Goal: Information Seeking & Learning: Understand process/instructions

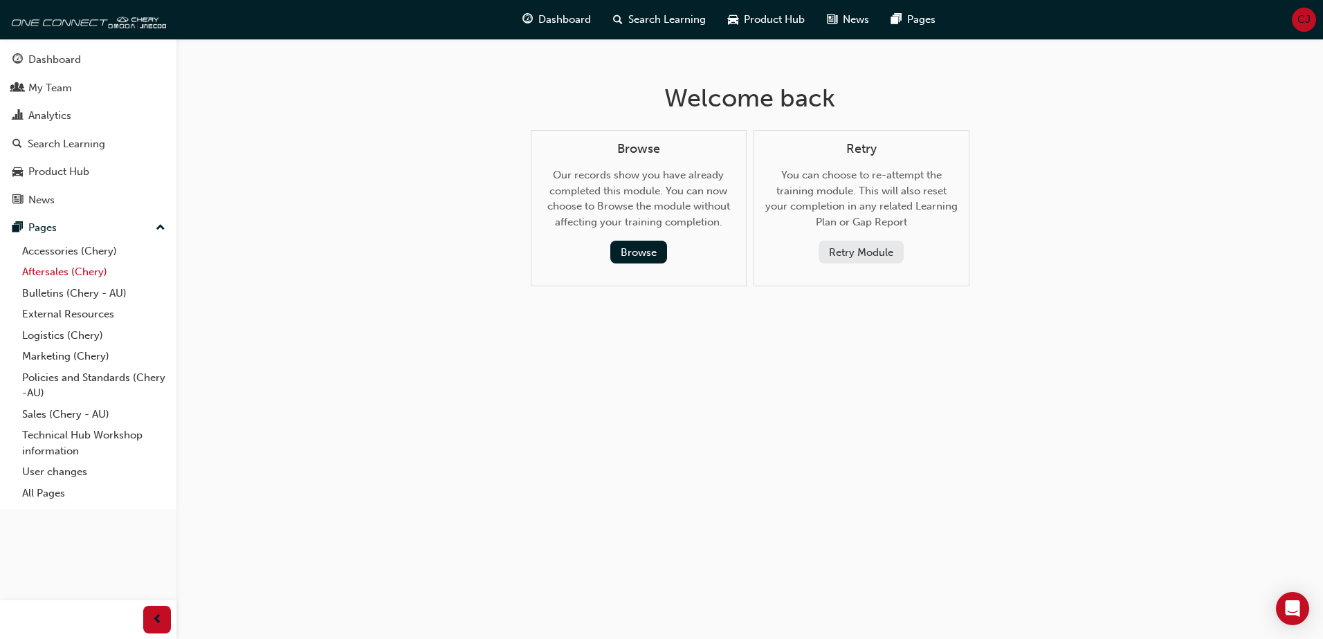
click at [80, 276] on link "Aftersales (Chery)" at bounding box center [94, 271] width 154 height 21
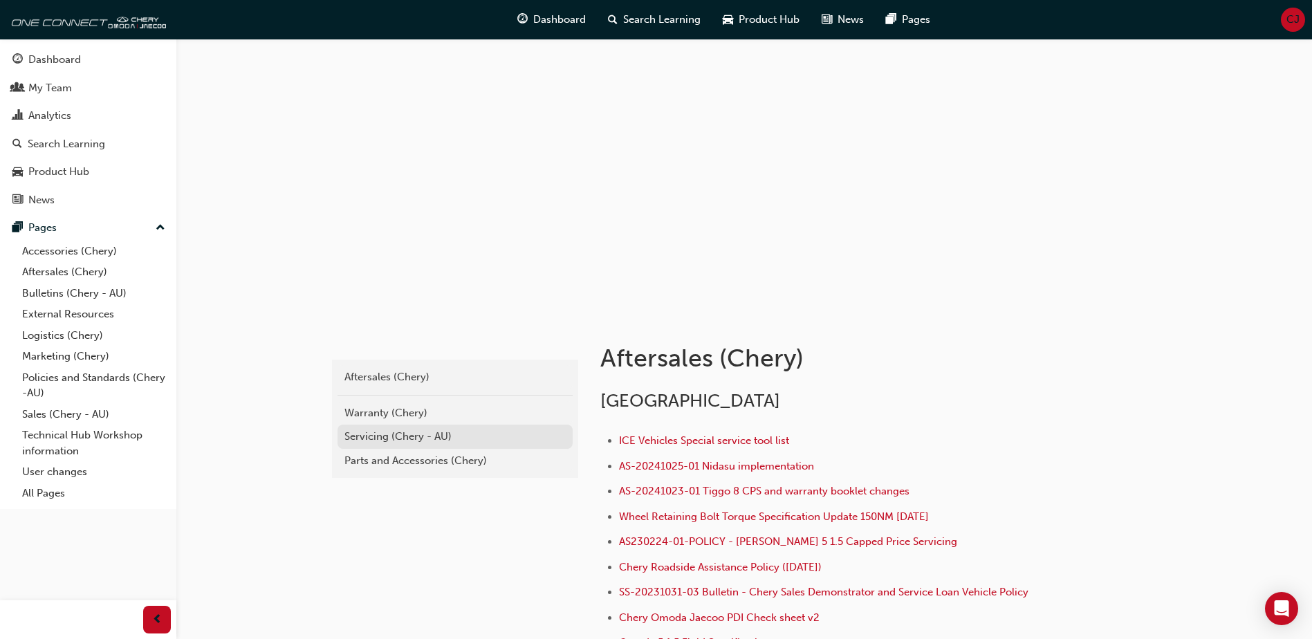
click at [454, 432] on div "Servicing (Chery - AU)" at bounding box center [454, 437] width 221 height 16
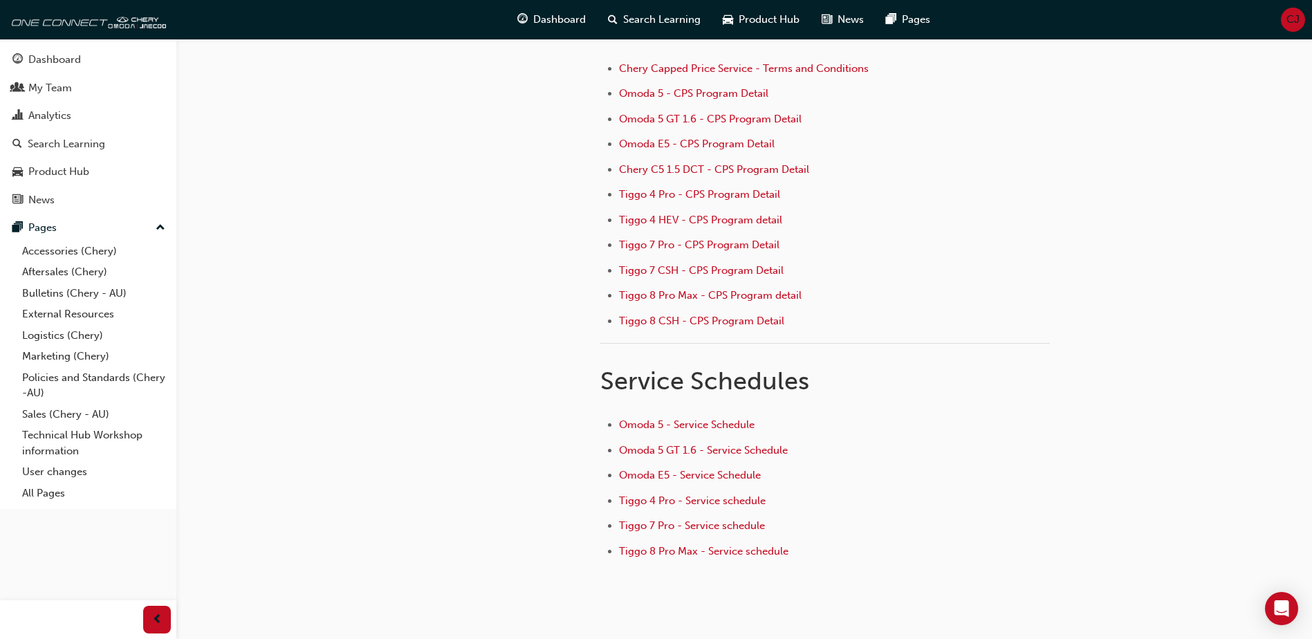
scroll to position [206, 0]
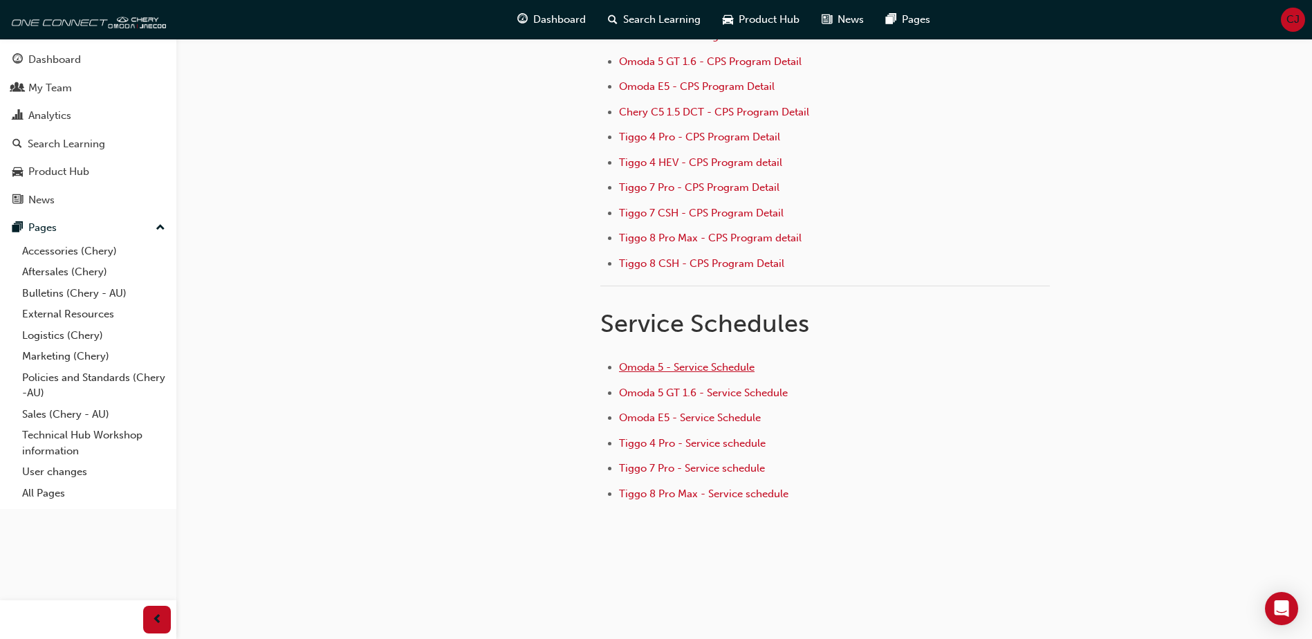
click at [712, 369] on span "Omoda 5 - Service Schedule" at bounding box center [687, 367] width 136 height 12
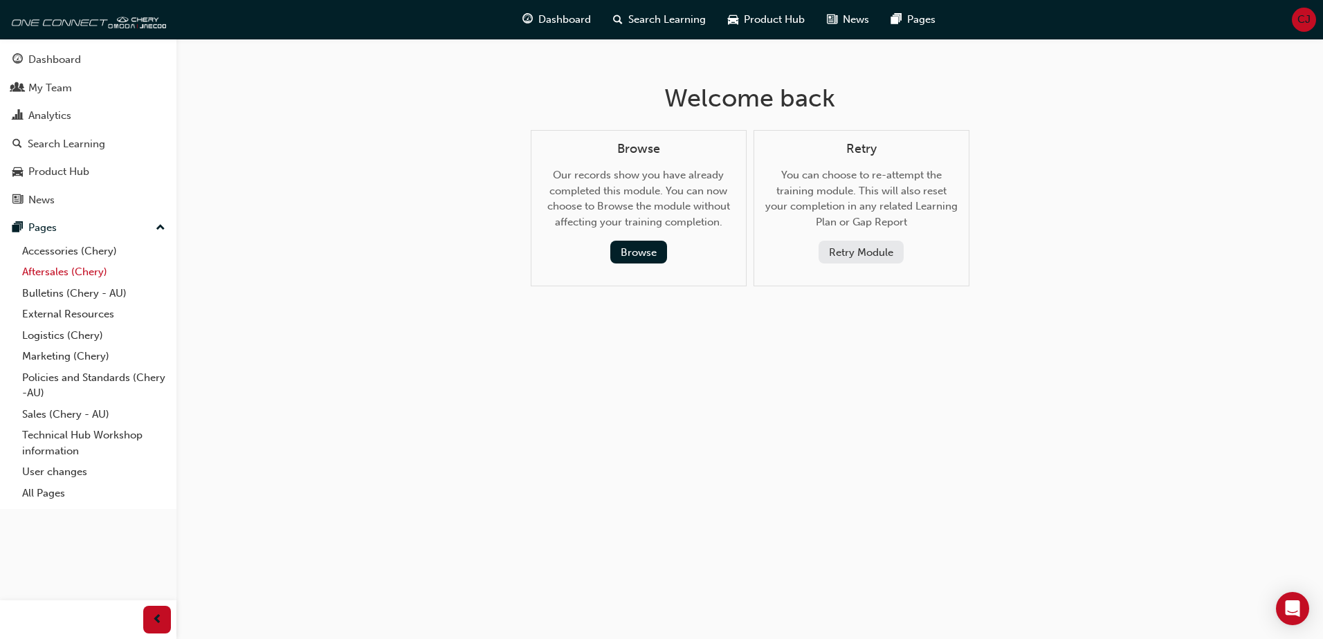
click at [62, 276] on link "Aftersales (Chery)" at bounding box center [94, 271] width 154 height 21
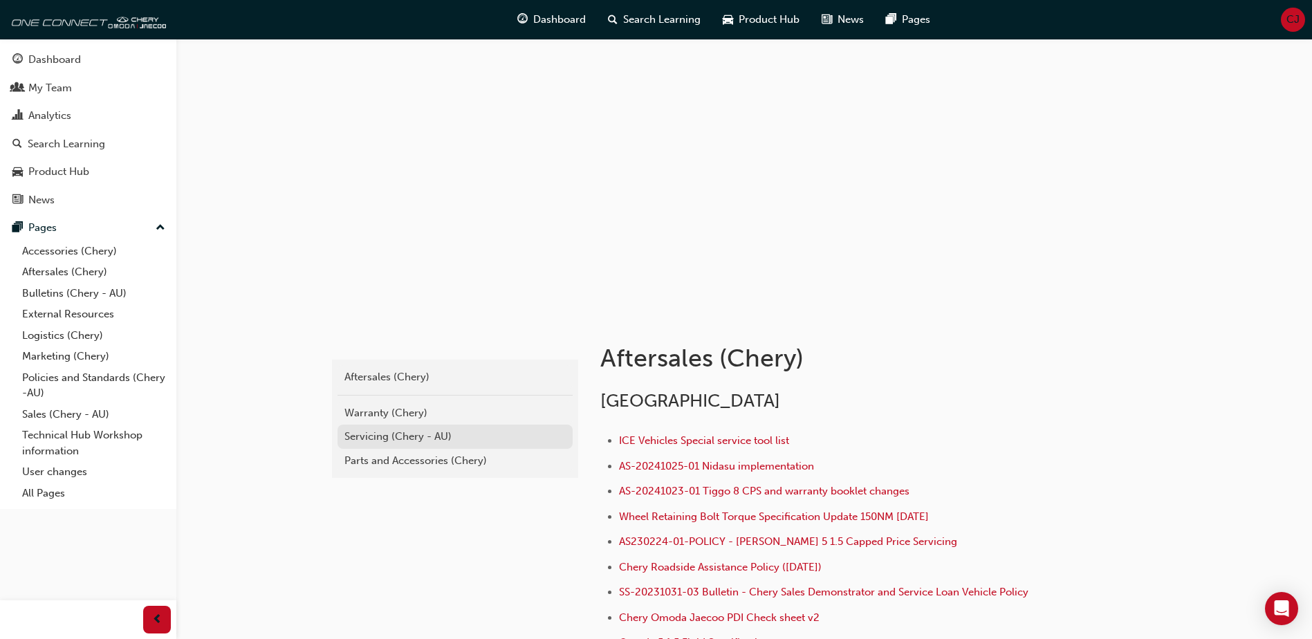
click at [477, 440] on div "Servicing (Chery - AU)" at bounding box center [454, 437] width 221 height 16
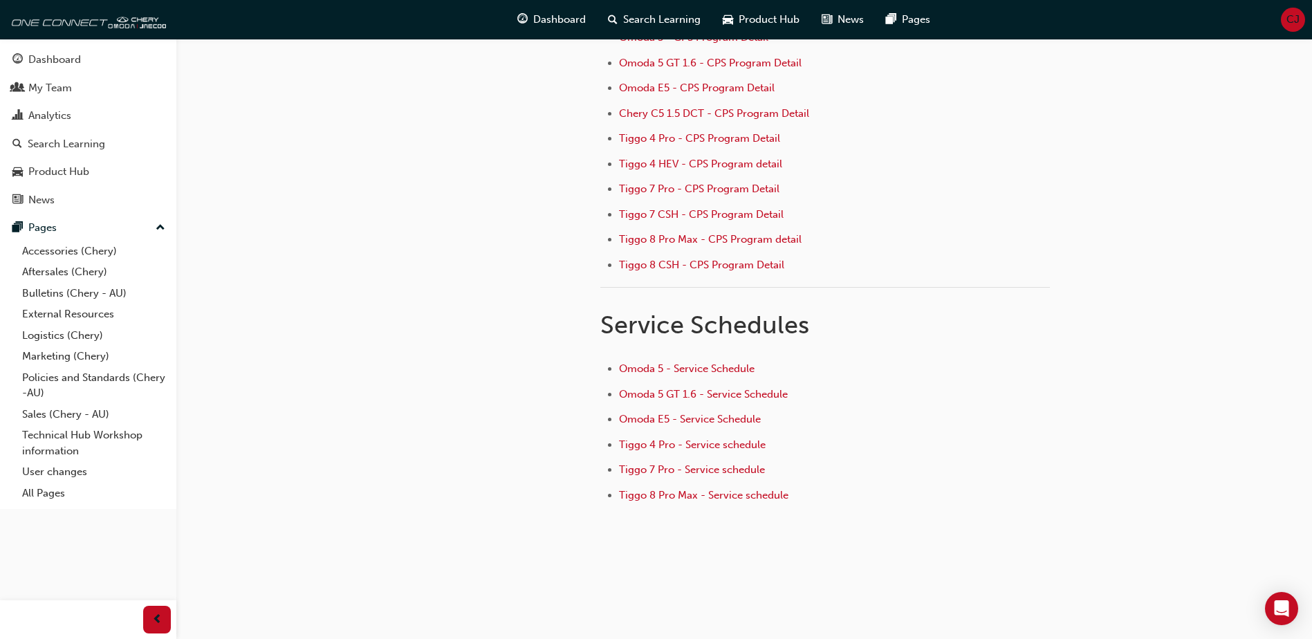
scroll to position [206, 0]
click at [692, 422] on span "Omoda E5 - Service Schedule" at bounding box center [690, 418] width 142 height 12
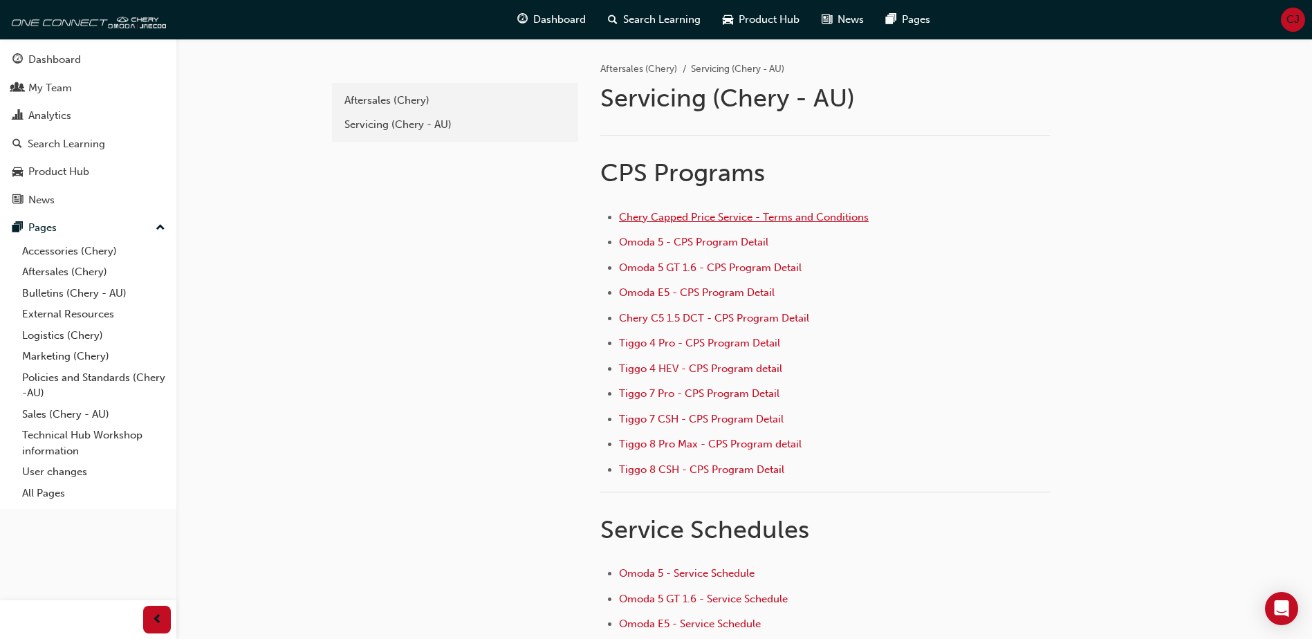
click at [746, 212] on span "Chery Capped Price Service - Terms and Conditions" at bounding box center [744, 217] width 250 height 12
click at [424, 125] on div "Servicing (Chery - AU)" at bounding box center [454, 125] width 221 height 16
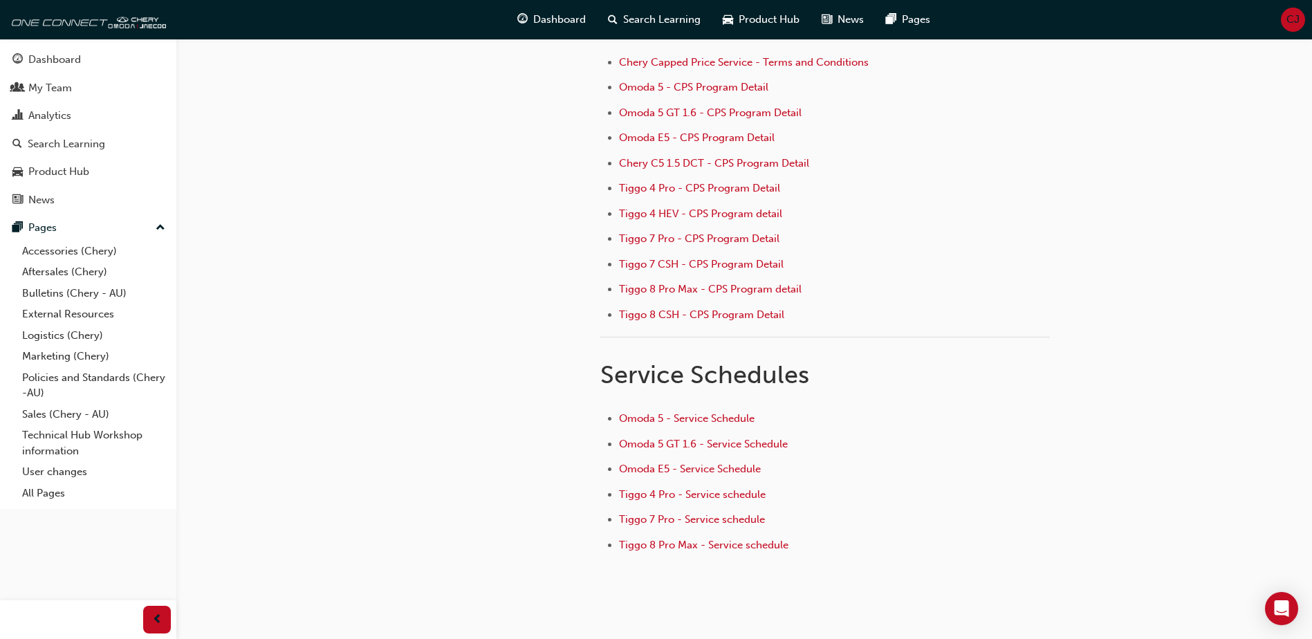
scroll to position [68, 0]
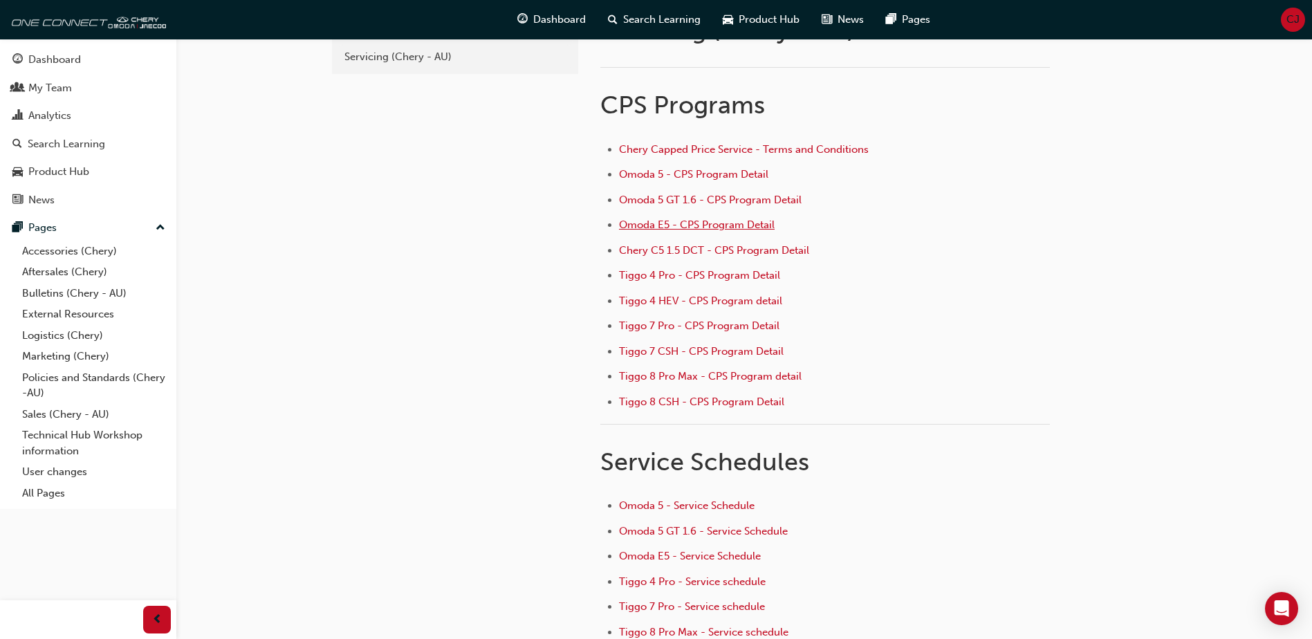
click at [728, 228] on span "Omoda E5 - CPS Program Detail" at bounding box center [697, 225] width 156 height 12
